Goal: Task Accomplishment & Management: Use online tool/utility

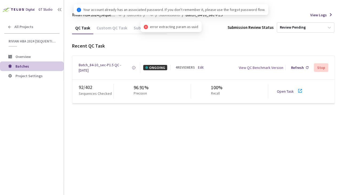
click at [281, 91] on link "Open Task" at bounding box center [285, 91] width 17 height 5
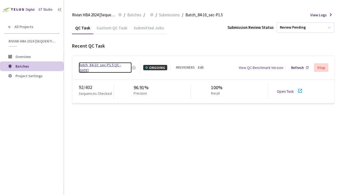
click at [117, 63] on div "Batch_84-10_sec-P1.5 QC - [DATE]" at bounding box center [105, 67] width 53 height 11
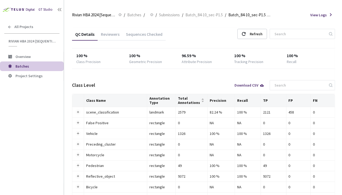
click at [109, 35] on div "Reviewers" at bounding box center [110, 35] width 25 height 9
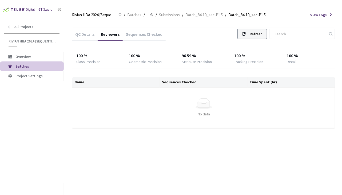
click at [262, 34] on div "Refresh" at bounding box center [256, 34] width 13 height 10
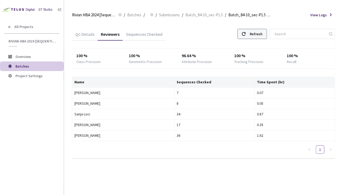
click at [261, 38] on div "Refresh" at bounding box center [256, 34] width 13 height 10
click at [253, 33] on div "Refresh" at bounding box center [252, 34] width 30 height 10
click at [262, 33] on div "Refresh" at bounding box center [256, 34] width 13 height 10
drag, startPoint x: 171, startPoint y: 66, endPoint x: 261, endPoint y: 35, distance: 95.1
click at [261, 35] on div "Refresh" at bounding box center [256, 34] width 13 height 10
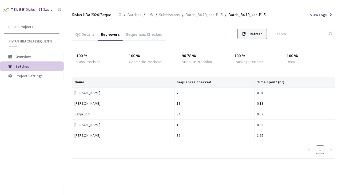
click at [255, 36] on div "Refresh" at bounding box center [252, 34] width 30 height 10
click at [261, 33] on div "Refresh" at bounding box center [256, 34] width 13 height 10
